Goal: Contribute content: Add original content to the website for others to see

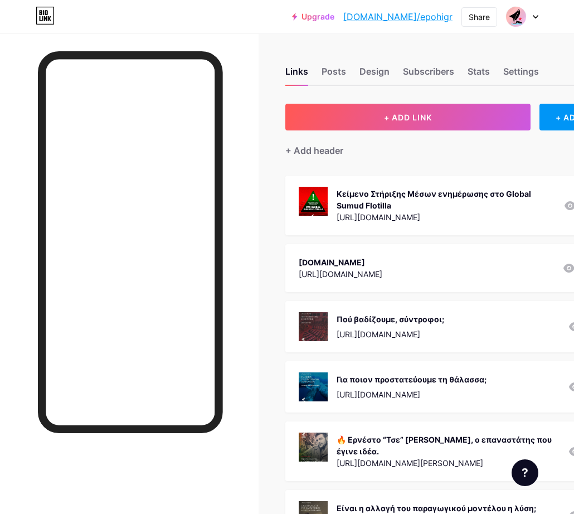
scroll to position [0, 104]
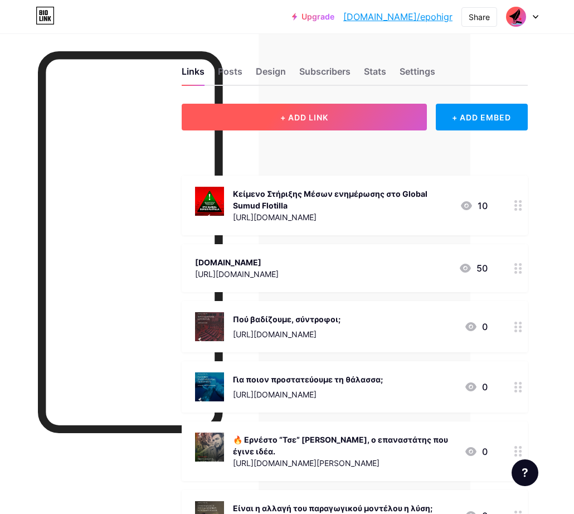
click at [323, 117] on span "+ ADD LINK" at bounding box center [304, 117] width 48 height 9
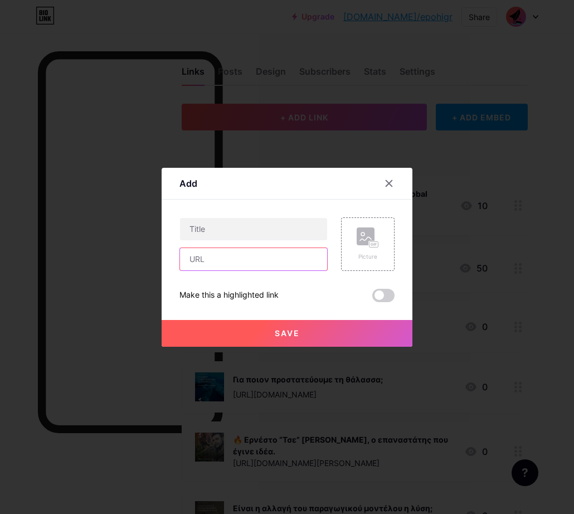
click at [227, 260] on input "text" at bounding box center [253, 259] width 147 height 22
click at [232, 258] on input "text" at bounding box center [253, 259] width 147 height 22
paste input "[URL][DOMAIN_NAME]"
type input "[URL][DOMAIN_NAME]"
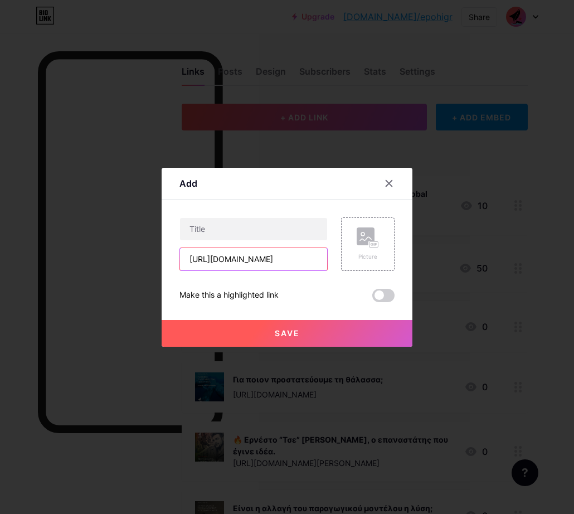
scroll to position [0, 0]
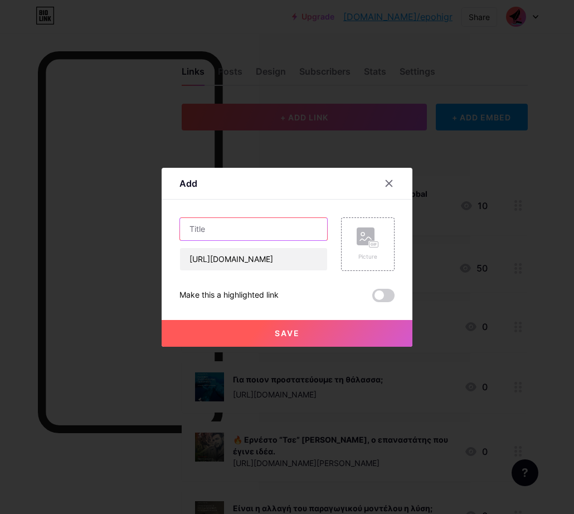
click at [213, 230] on input "text" at bounding box center [253, 229] width 147 height 22
paste input "Οι παράνομοι θα μας καταστήσουν παράνομους για να επιβιώσουν"
type input "Οι παράνομοι θα μας καταστήσουν παράνομους για να επιβιώσουν"
click at [371, 245] on rect at bounding box center [374, 244] width 9 height 6
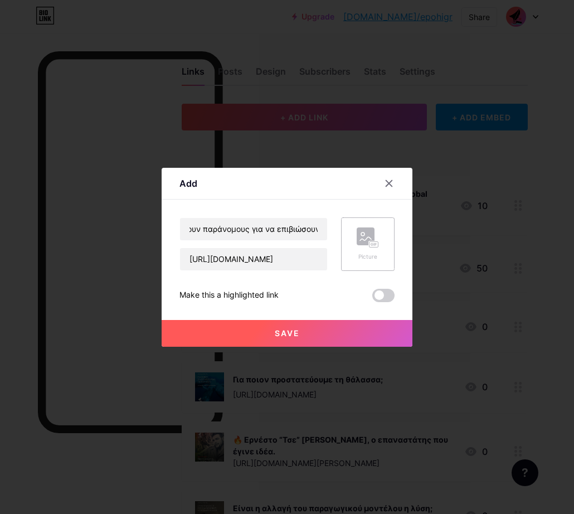
scroll to position [0, 0]
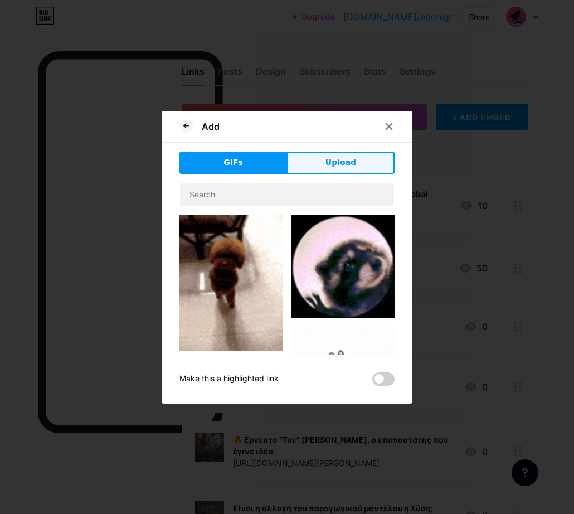
click at [344, 160] on span "Upload" at bounding box center [341, 163] width 31 height 12
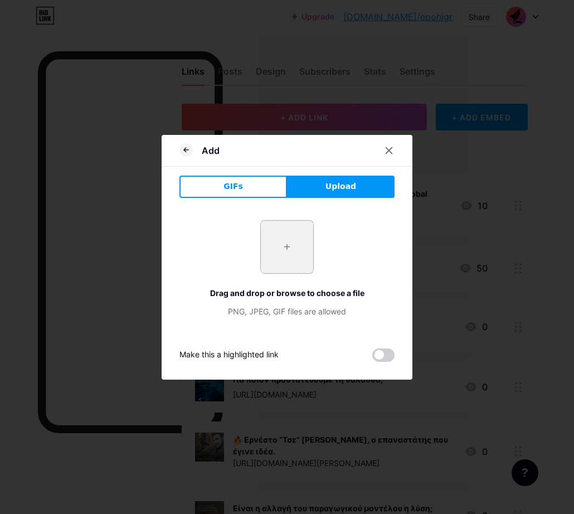
click at [268, 246] on input "file" at bounding box center [287, 247] width 52 height 52
type input "C:\fakepath\sh_15.10.25_1.png"
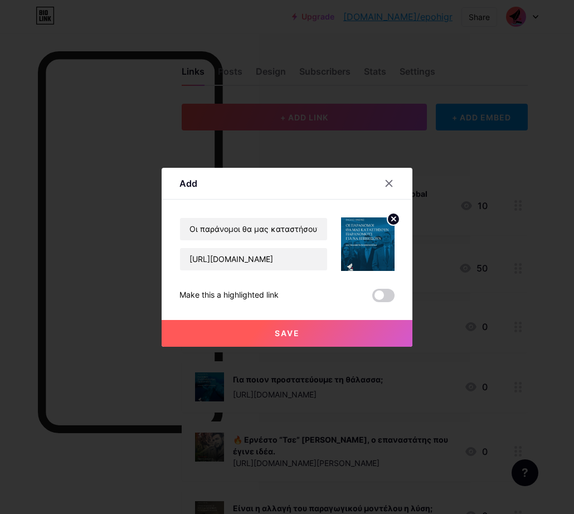
click at [287, 333] on span "Save" at bounding box center [287, 332] width 25 height 9
